Goal: Communication & Community: Answer question/provide support

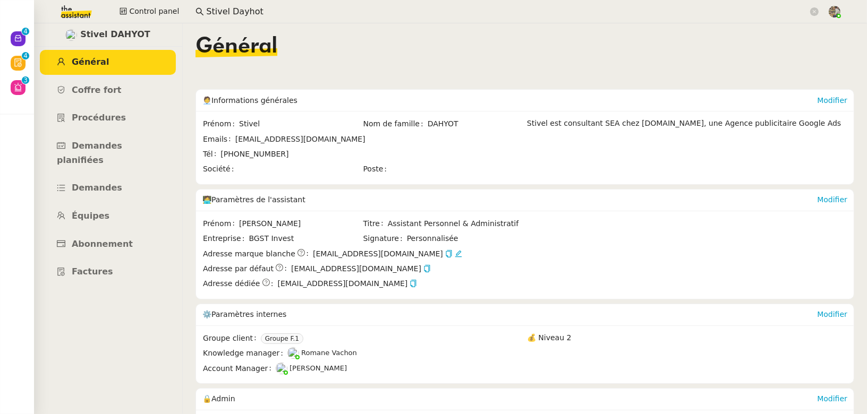
scroll to position [119, 0]
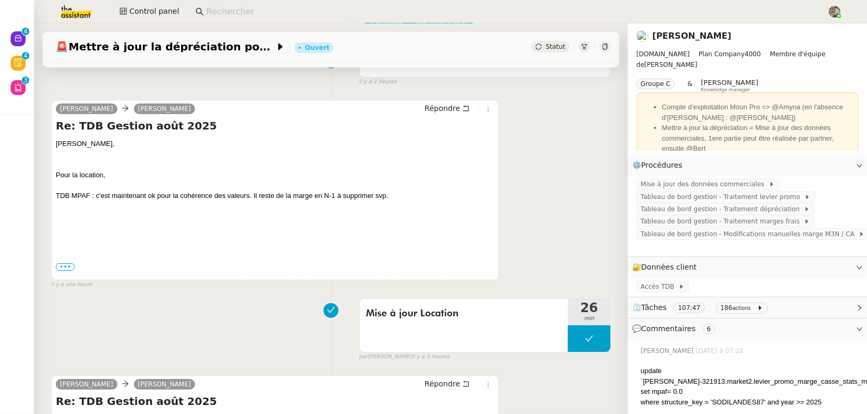
scroll to position [87, 0]
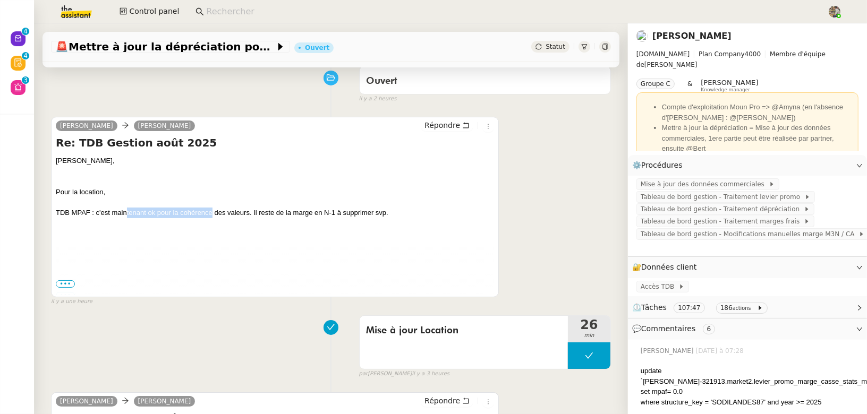
drag, startPoint x: 125, startPoint y: 213, endPoint x: 212, endPoint y: 210, distance: 87.1
click at [212, 210] on div "TDB MPAF : c'est maintenant ok pour la cohérence des valeurs. Il reste de la ma…" at bounding box center [275, 213] width 438 height 11
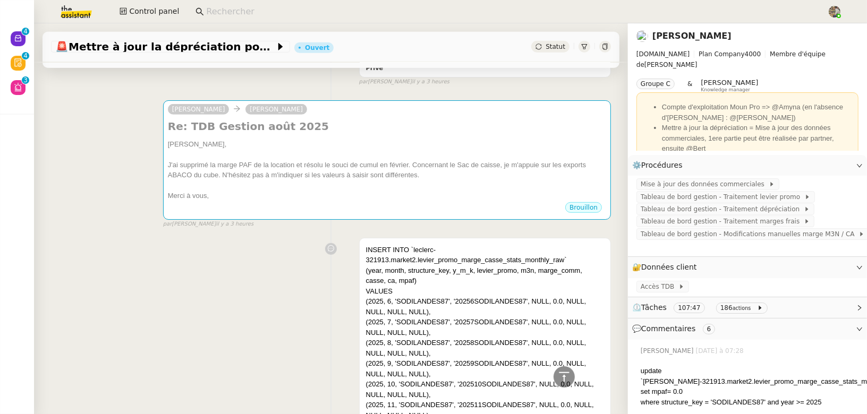
scroll to position [677, 0]
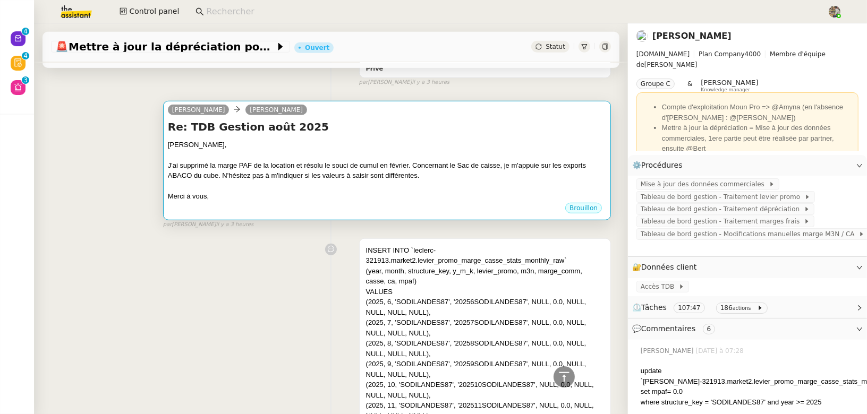
click at [415, 174] on div "J'ai supprimé la marge PAF de la location et résolu le souci de cumul en févrie…" at bounding box center [387, 170] width 438 height 21
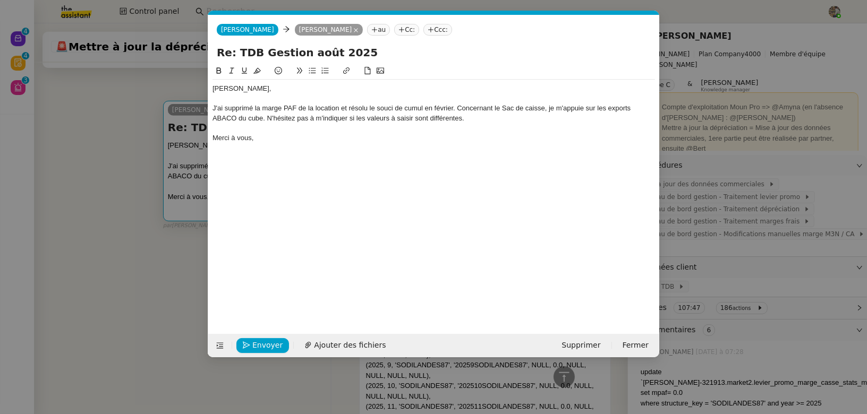
scroll to position [0, 22]
click at [69, 144] on nz-modal-container "Service TA - VOYAGE - PROPOSITION GLOBALE A utiliser dans le cadre de propositi…" at bounding box center [433, 207] width 867 height 414
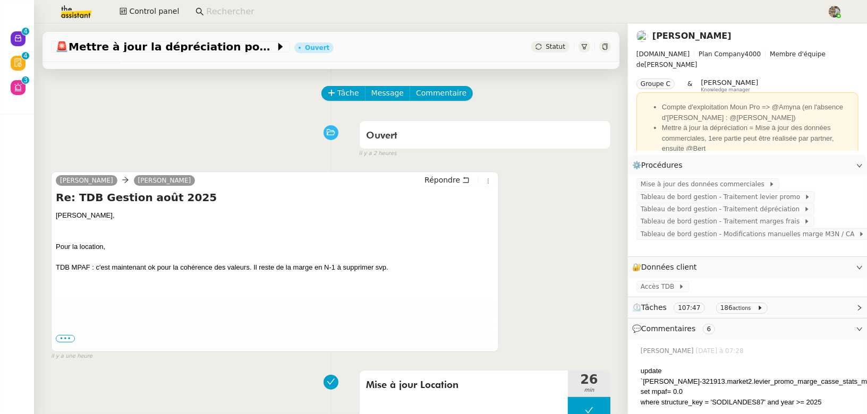
scroll to position [0, 0]
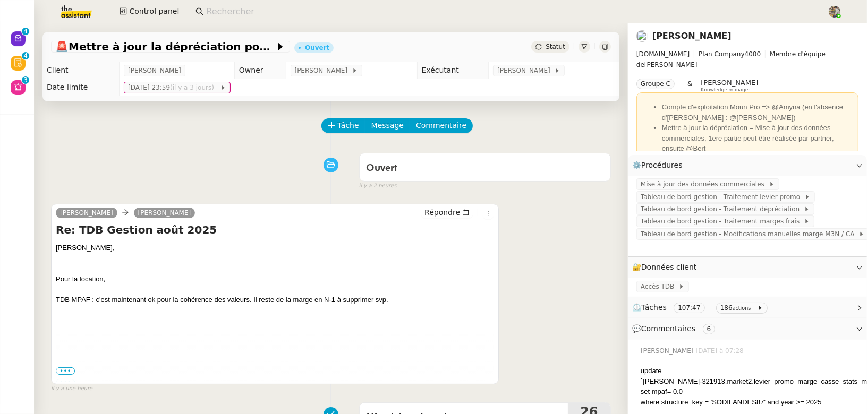
drag, startPoint x: 403, startPoint y: 298, endPoint x: 292, endPoint y: 297, distance: 111.0
click at [292, 297] on div "TDB MPAF : c'est maintenant ok pour la cohérence des valeurs. Il reste de la ma…" at bounding box center [275, 300] width 438 height 11
copy div "marge en N-1 à supprimer svp."
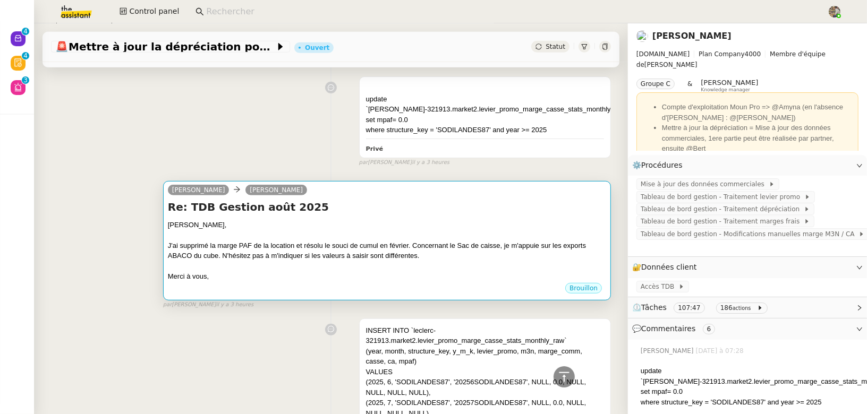
click at [277, 230] on div at bounding box center [387, 235] width 438 height 11
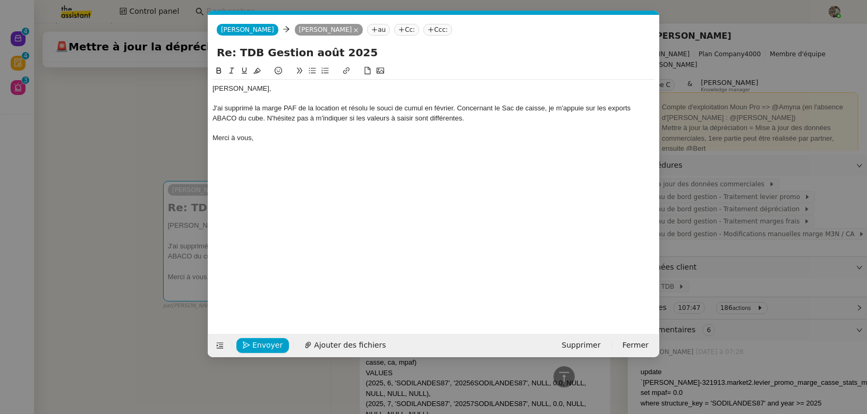
scroll to position [0, 22]
click at [478, 112] on div "J'ai supprimé la marge PAF de la location et résolu le souci de cumul en févrie…" at bounding box center [433, 114] width 442 height 20
click at [473, 120] on div "J'ai supprimé la marge PAF de la location et résolu le souci de cumul en févrie…" at bounding box center [433, 114] width 442 height 20
click at [486, 120] on div "J'ai supprimé la marge PAF de la location et résolu le souci de cumul en févrie…" at bounding box center [433, 114] width 442 height 20
click at [268, 117] on div "J'ai supprimé la marge PAF de la location et résolu le souci de cumul en févrie…" at bounding box center [433, 114] width 442 height 20
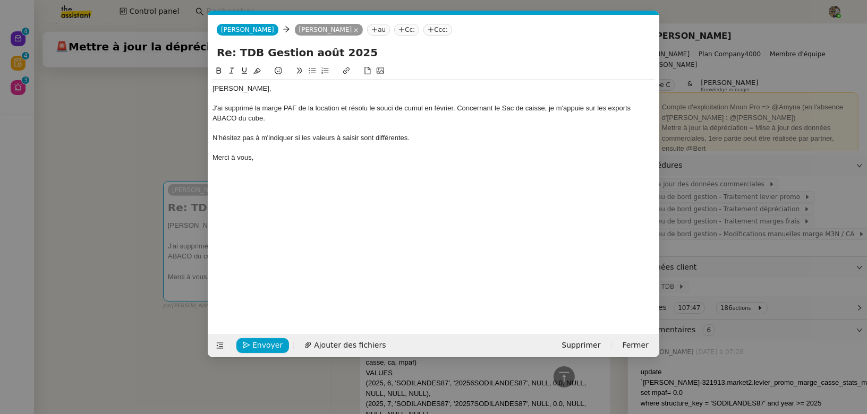
click at [257, 127] on div at bounding box center [433, 128] width 442 height 10
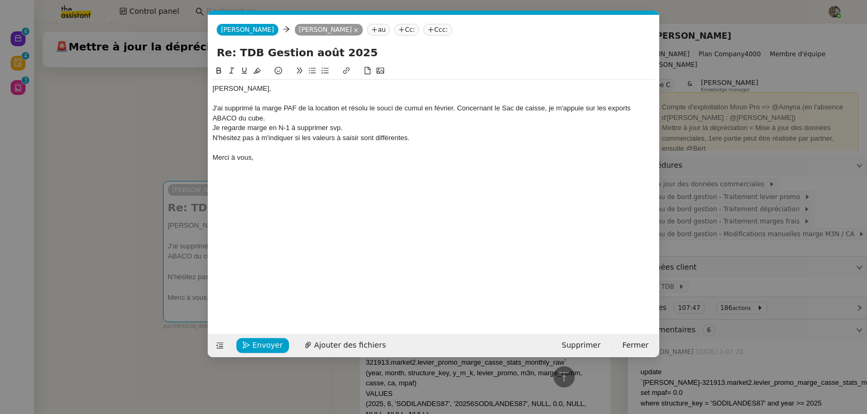
scroll to position [0, 0]
click at [247, 126] on div "Je regarde marge en N-1 à supprimer svp." at bounding box center [433, 128] width 442 height 10
click at [362, 125] on div "Je regarde pour la marge en N-1 à supprimer svp." at bounding box center [433, 128] width 442 height 10
click at [254, 345] on span "Envoyer" at bounding box center [267, 345] width 30 height 12
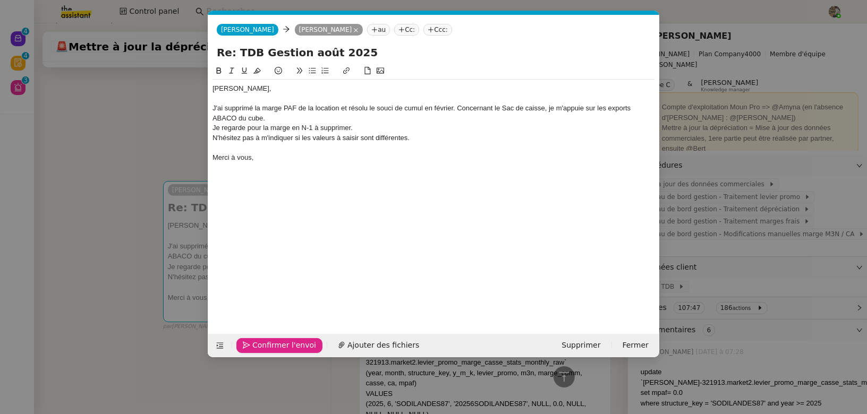
click at [254, 345] on span "Confirmer l'envoi" at bounding box center [284, 345] width 64 height 12
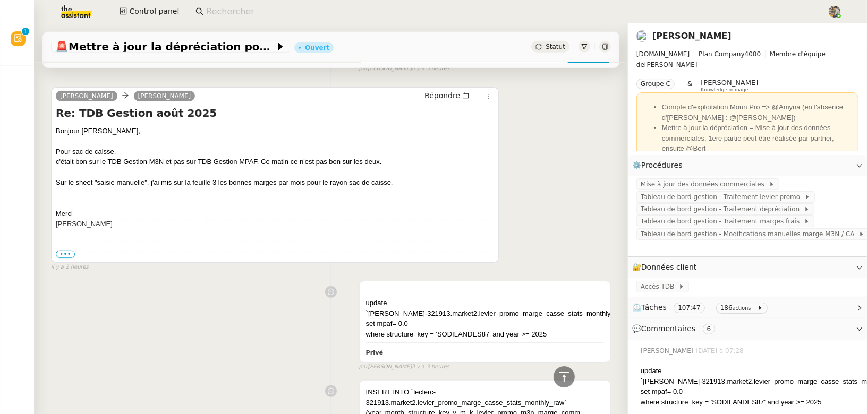
scroll to position [1002, 0]
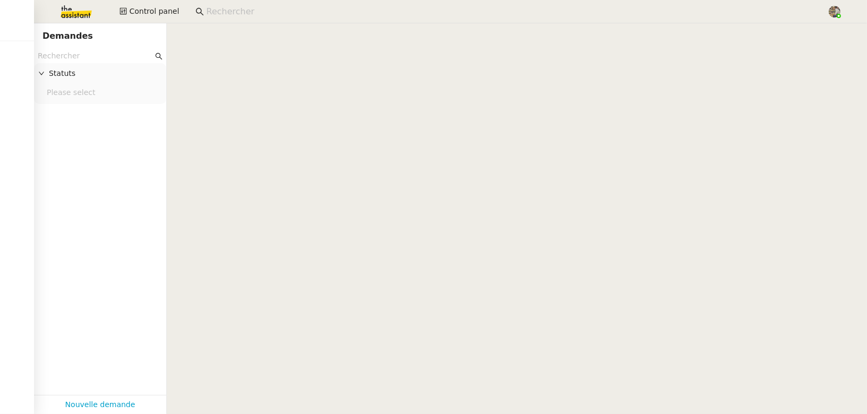
click at [281, 15] on input at bounding box center [511, 12] width 610 height 14
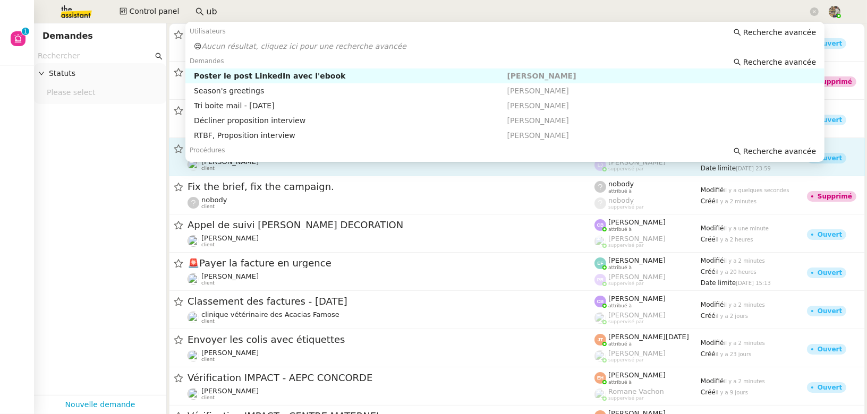
type input "u"
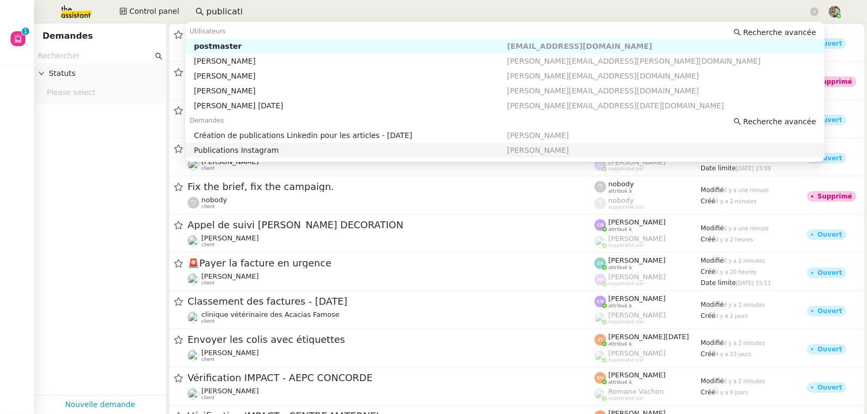
click at [286, 151] on div "Publications Instagram" at bounding box center [350, 151] width 313 height 10
type input "publicati"
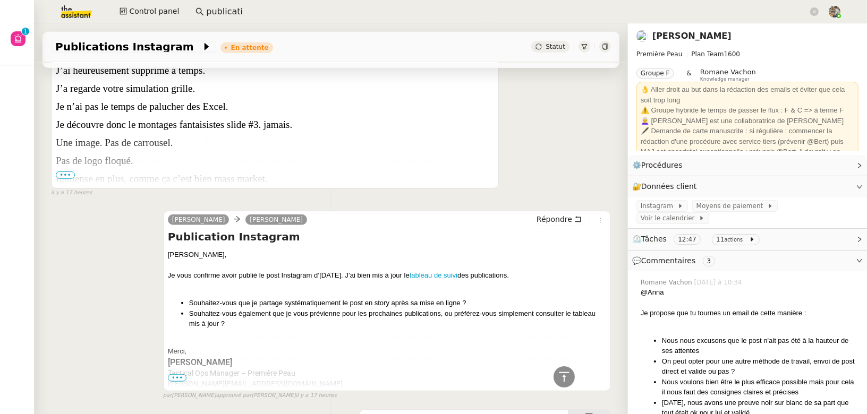
scroll to position [744, 0]
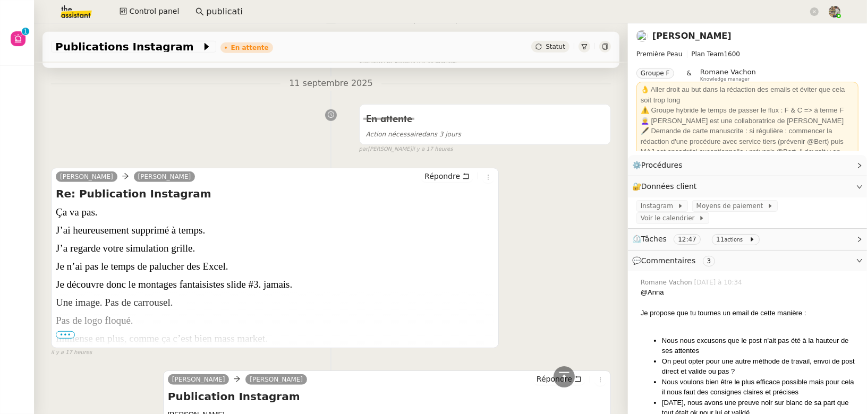
click at [71, 332] on span "•••" at bounding box center [65, 334] width 19 height 7
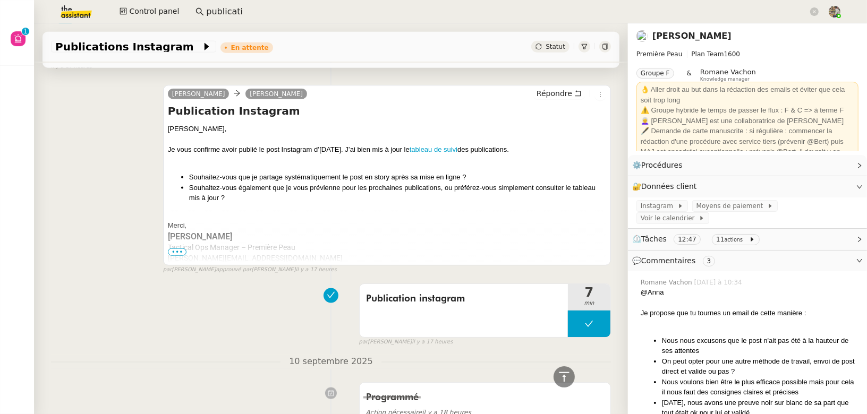
scroll to position [1304, 0]
click at [442, 146] on link "tableau de suivi" at bounding box center [433, 150] width 48 height 8
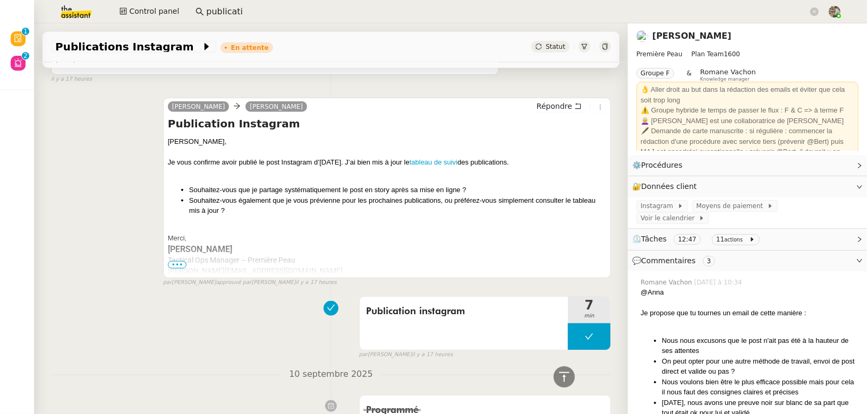
scroll to position [1328, 0]
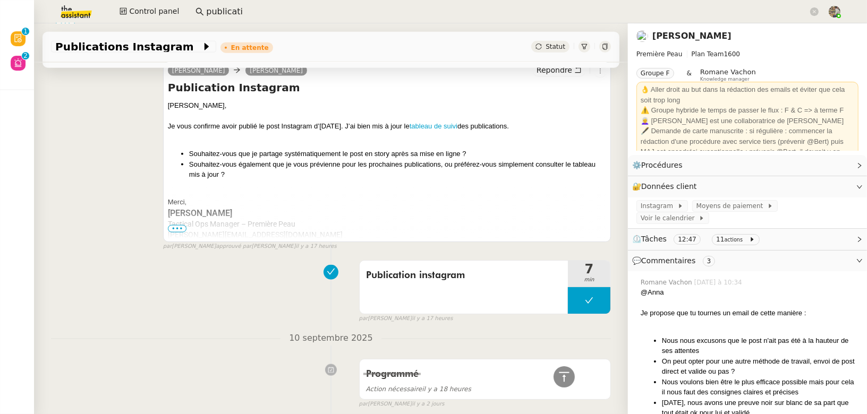
click at [176, 225] on span "•••" at bounding box center [177, 228] width 19 height 7
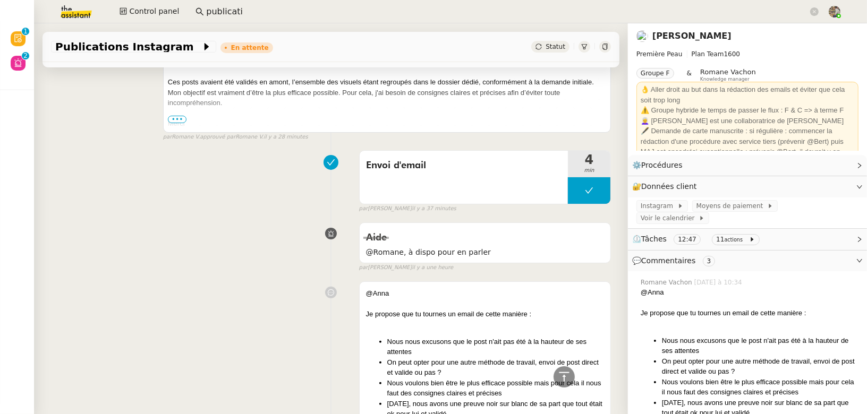
scroll to position [0, 0]
